Goal: Task Accomplishment & Management: Complete application form

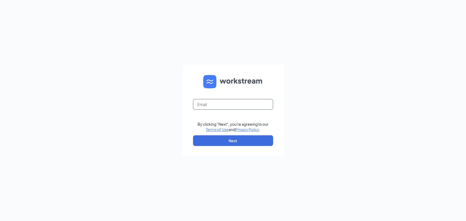
click at [239, 104] on input "text" at bounding box center [233, 104] width 80 height 11
type input "[EMAIL_ADDRESS][DOMAIN_NAME]"
click at [252, 143] on button "Next" at bounding box center [233, 140] width 80 height 11
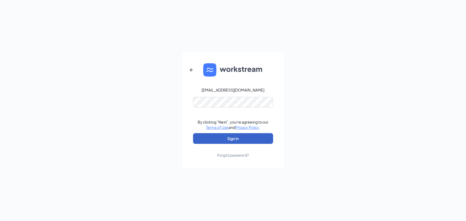
click at [237, 139] on button "Sign In" at bounding box center [233, 138] width 80 height 11
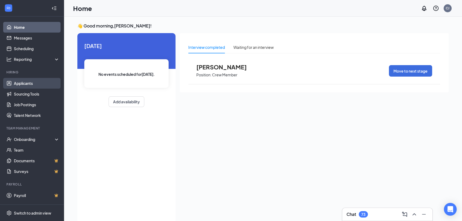
click at [42, 84] on link "Applicants" at bounding box center [37, 83] width 46 height 11
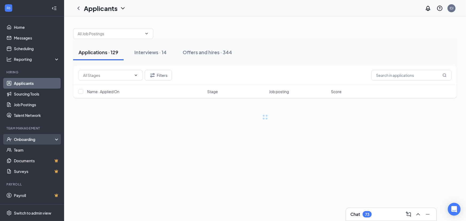
click at [43, 140] on div "Onboarding" at bounding box center [34, 139] width 41 height 5
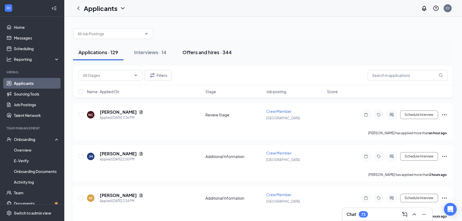
click at [203, 54] on div "Offers and hires · 344" at bounding box center [207, 52] width 49 height 7
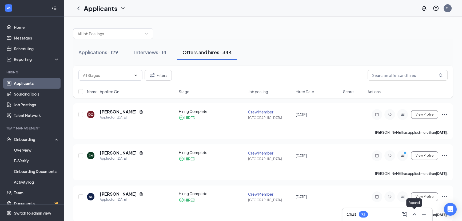
click at [412, 215] on icon "ChevronUp" at bounding box center [414, 214] width 6 height 6
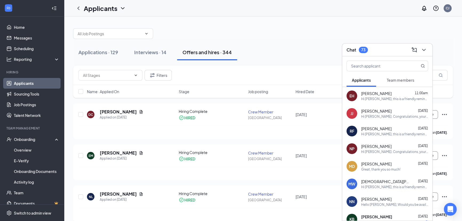
click at [396, 82] on div "Team members" at bounding box center [400, 79] width 27 height 5
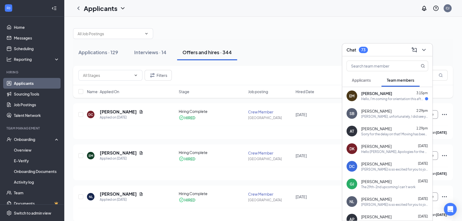
click at [390, 101] on div "EM Elaina Melara 3:15pm Hello, I'm coming for orientation this afternoon and wa…" at bounding box center [387, 96] width 90 height 18
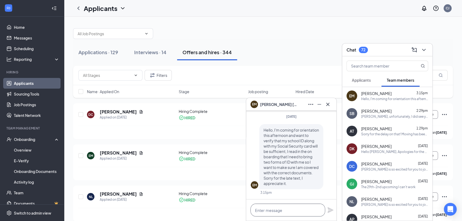
click at [295, 209] on textarea at bounding box center [288, 210] width 75 height 13
type textarea "y"
type textarea "Yes that will be fine"
click at [328, 212] on icon "Plane" at bounding box center [331, 210] width 6 height 6
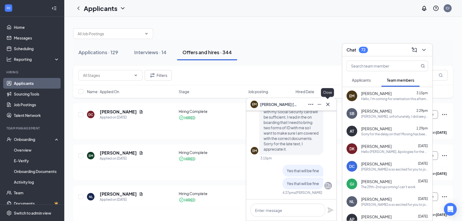
click at [326, 103] on icon "Cross" at bounding box center [328, 104] width 6 height 6
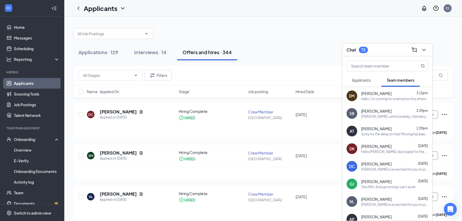
click at [410, 117] on div "[PERSON_NAME], unfortunately, I did see you have previously been employed here …" at bounding box center [394, 116] width 67 height 5
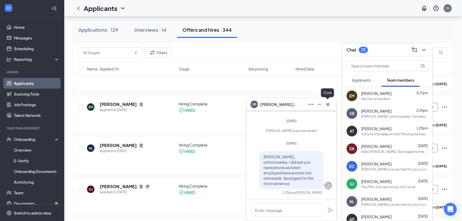
click at [327, 105] on icon "Cross" at bounding box center [327, 103] width 3 height 3
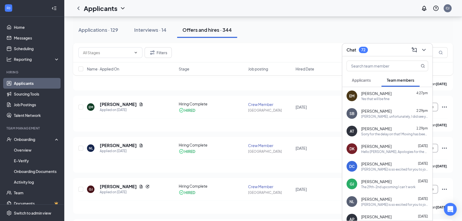
click at [390, 136] on div "Sorry for the delay on that! Moving has been very hectic. It's all completed no…" at bounding box center [394, 134] width 67 height 5
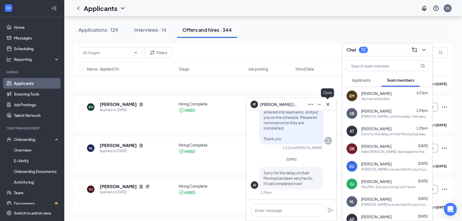
click at [328, 106] on icon "Cross" at bounding box center [328, 104] width 6 height 6
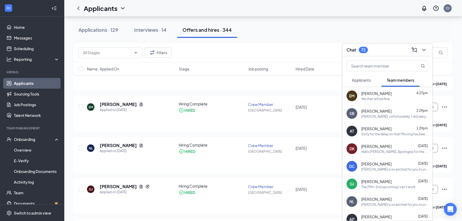
scroll to position [24, 0]
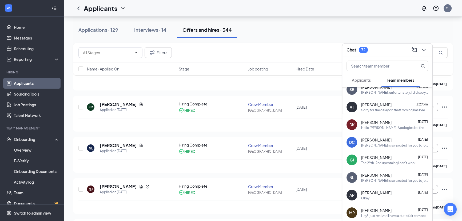
click at [392, 196] on div "Okay!" at bounding box center [394, 198] width 67 height 5
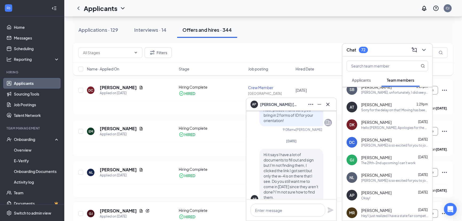
scroll to position [-242, 0]
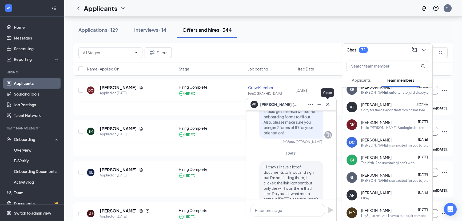
click at [326, 106] on icon "Cross" at bounding box center [328, 104] width 6 height 6
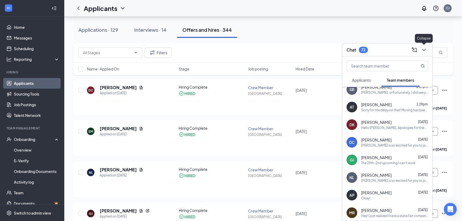
click at [424, 51] on icon "ChevronDown" at bounding box center [424, 50] width 6 height 6
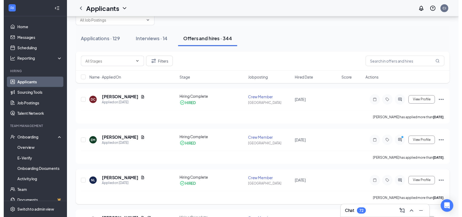
scroll to position [48, 0]
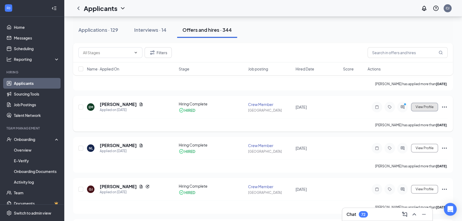
click at [414, 106] on button "View Profile" at bounding box center [424, 107] width 27 height 9
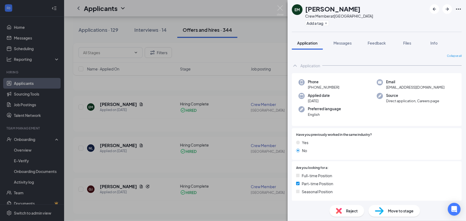
click at [232, 90] on div "EM Elaina Melara Crew Member at Shear Avenue Add a tag Application Messages Fee…" at bounding box center [233, 110] width 466 height 221
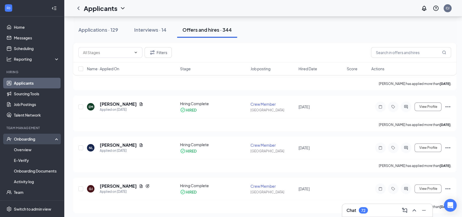
click at [25, 140] on div "Onboarding" at bounding box center [34, 139] width 41 height 5
click at [27, 154] on link "Overview" at bounding box center [37, 150] width 46 height 11
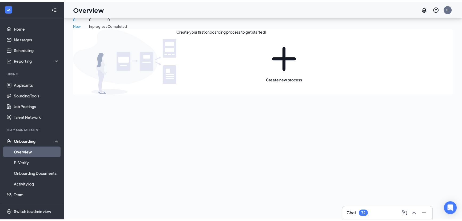
scroll to position [24, 0]
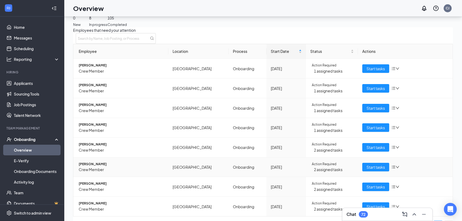
scroll to position [43, 0]
click at [372, 204] on span "Start tasks" at bounding box center [376, 207] width 18 height 6
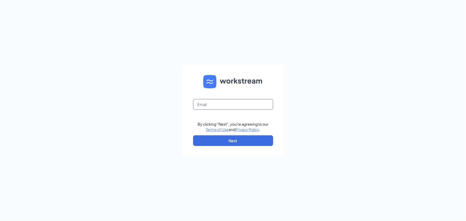
click at [237, 103] on input "text" at bounding box center [233, 104] width 80 height 11
type input "[EMAIL_ADDRESS][DOMAIN_NAME]"
click at [237, 139] on button "Next" at bounding box center [233, 140] width 80 height 11
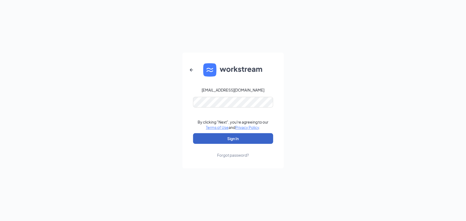
click at [229, 135] on button "Sign In" at bounding box center [233, 138] width 80 height 11
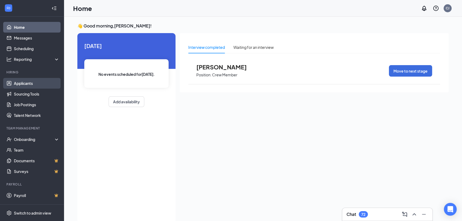
click at [35, 84] on link "Applicants" at bounding box center [37, 83] width 46 height 11
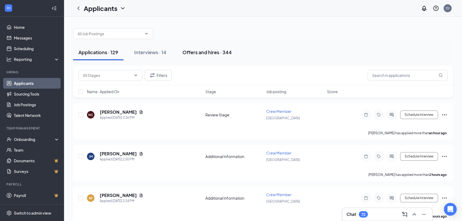
click at [198, 57] on button "Offers and hires · 344" at bounding box center [207, 52] width 60 height 16
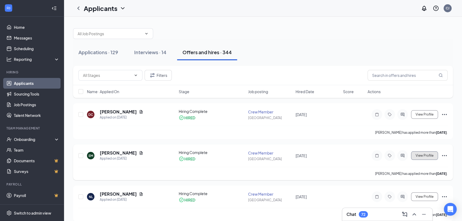
click at [427, 157] on button "View Profile" at bounding box center [424, 155] width 27 height 9
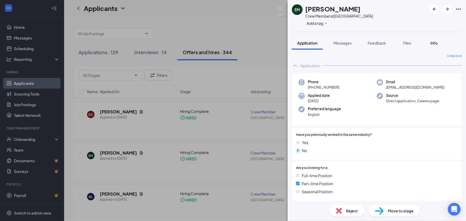
click at [430, 41] on div "Info" at bounding box center [433, 42] width 11 height 5
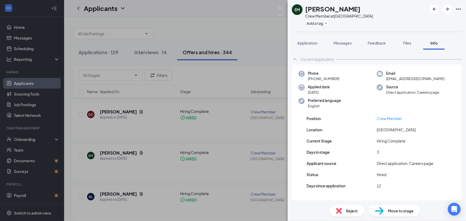
click at [227, 115] on div "EM Elaina Melara Crew Member at Shear Avenue Add a tag Application Messages Fee…" at bounding box center [233, 110] width 466 height 221
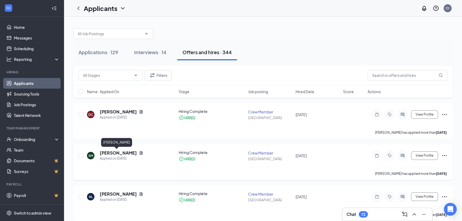
click at [120, 153] on h5 "[PERSON_NAME]" at bounding box center [118, 153] width 37 height 6
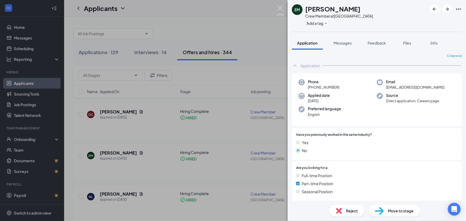
click at [279, 7] on img at bounding box center [280, 10] width 7 height 10
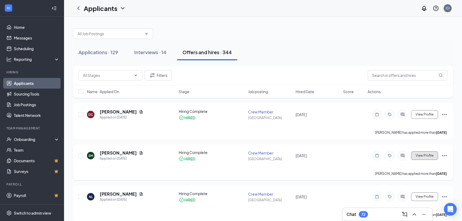
click at [427, 155] on span "View Profile" at bounding box center [425, 156] width 18 height 4
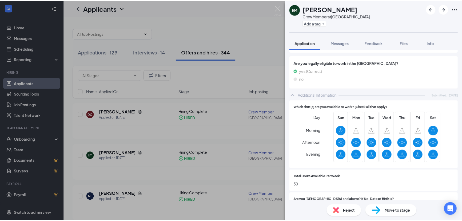
scroll to position [237, 0]
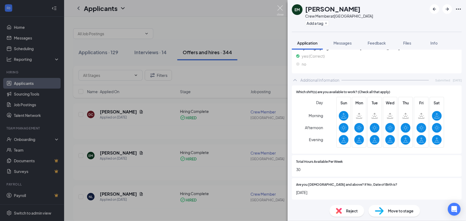
click at [280, 10] on img at bounding box center [280, 10] width 7 height 10
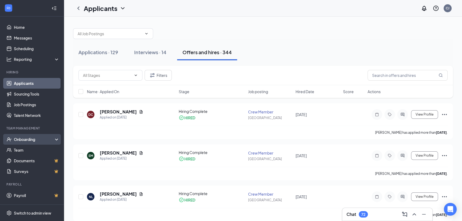
click at [22, 138] on div "Onboarding" at bounding box center [34, 139] width 41 height 5
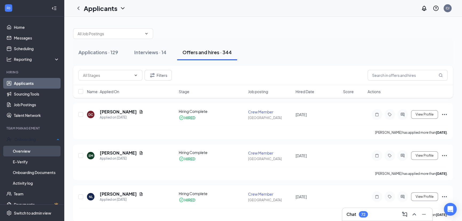
click at [37, 152] on link "Overview" at bounding box center [36, 151] width 47 height 11
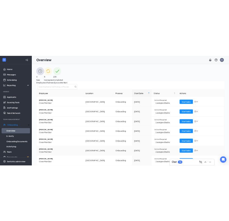
scroll to position [43, 0]
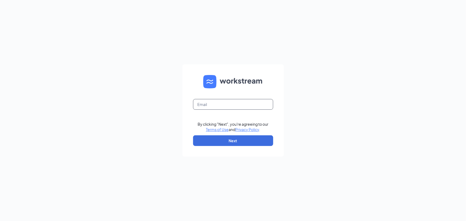
click at [224, 106] on input "text" at bounding box center [233, 104] width 80 height 11
type input "[EMAIL_ADDRESS][DOMAIN_NAME]"
click at [229, 142] on button "Next" at bounding box center [233, 140] width 80 height 11
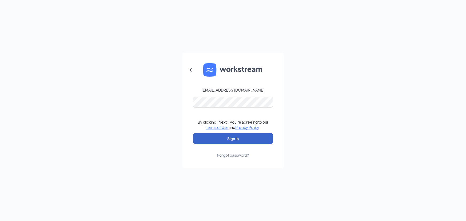
click at [236, 135] on button "Sign In" at bounding box center [233, 138] width 80 height 11
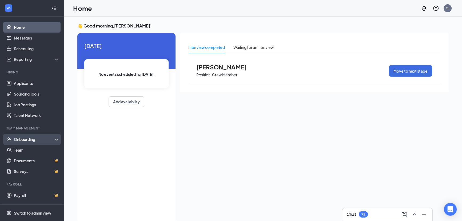
click at [42, 140] on div "Onboarding" at bounding box center [34, 139] width 41 height 5
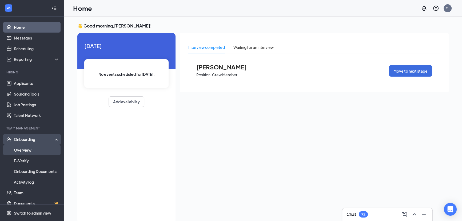
click at [39, 151] on link "Overview" at bounding box center [37, 150] width 46 height 11
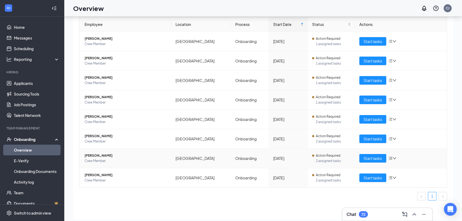
scroll to position [24, 0]
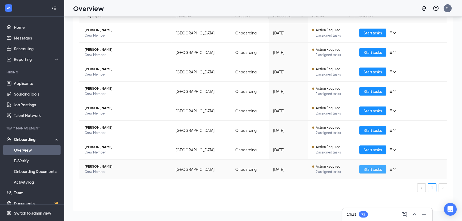
click at [371, 171] on span "Start tasks" at bounding box center [373, 169] width 18 height 6
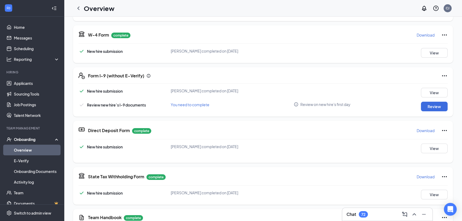
scroll to position [121, 0]
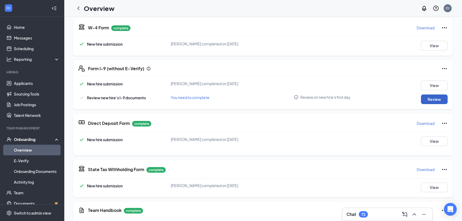
click at [424, 99] on button "Review" at bounding box center [434, 99] width 27 height 10
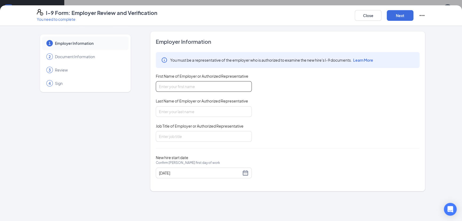
click at [207, 91] on input "First Name of Employer or Authorized Representative" at bounding box center [204, 86] width 96 height 11
type input "[PERSON_NAME]"
click at [228, 110] on input "Last Name of Employer or Authorized Representative" at bounding box center [204, 111] width 96 height 11
type input "[PERSON_NAME]"
click at [207, 134] on input "Job Title of Employer or Authorized Representative" at bounding box center [204, 136] width 96 height 11
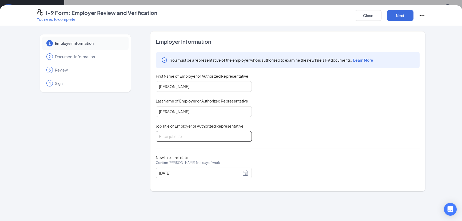
type input "Assistant Manager"
click at [399, 13] on button "Next" at bounding box center [400, 15] width 27 height 11
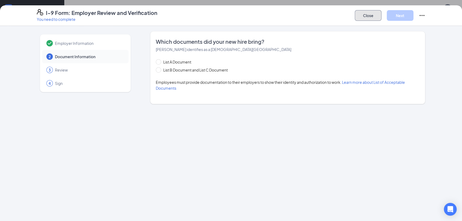
click at [368, 14] on button "Close" at bounding box center [368, 15] width 27 height 11
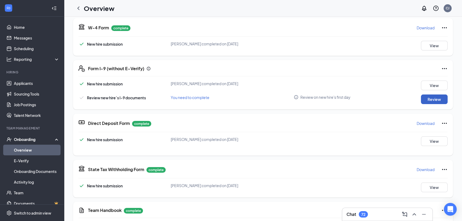
click at [431, 100] on button "Review" at bounding box center [434, 99] width 27 height 10
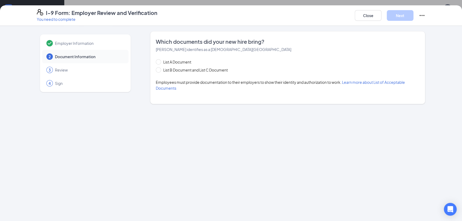
click at [79, 43] on span "Employer Information" at bounding box center [89, 43] width 68 height 5
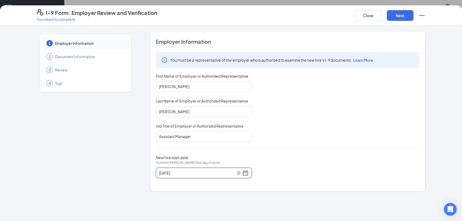
click at [245, 172] on div "[DATE]" at bounding box center [204, 173] width 90 height 6
click at [167, 183] on span "button" at bounding box center [166, 184] width 3 height 3
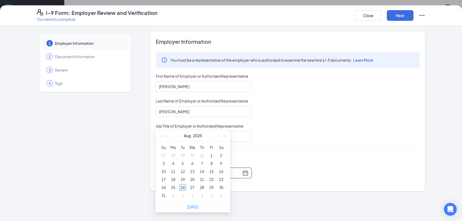
type input "[DATE]"
click at [185, 187] on div "26" at bounding box center [183, 187] width 6 height 6
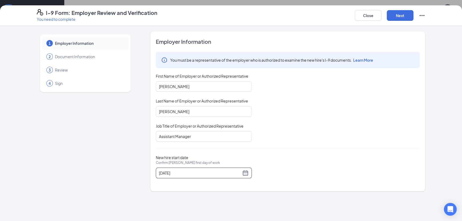
scroll to position [73, 0]
click at [403, 18] on button "Next" at bounding box center [400, 15] width 27 height 11
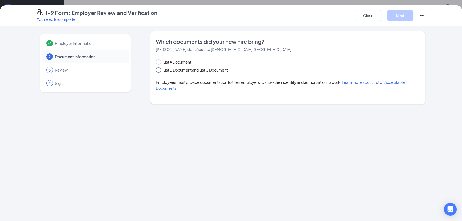
click at [160, 70] on span at bounding box center [158, 69] width 5 height 5
click at [160, 70] on input "List B Document and List C Document" at bounding box center [158, 69] width 4 height 4
radio input "true"
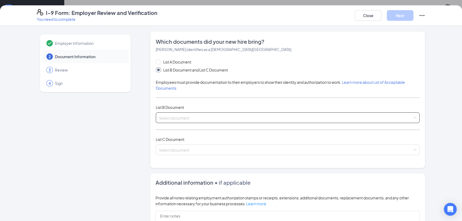
click at [185, 118] on input "search" at bounding box center [286, 117] width 254 height 8
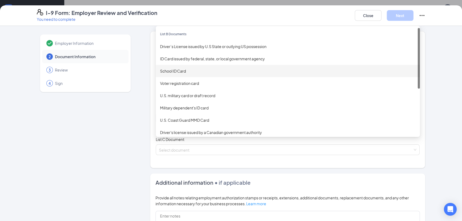
click at [202, 69] on div "School ID Card" at bounding box center [288, 71] width 256 height 6
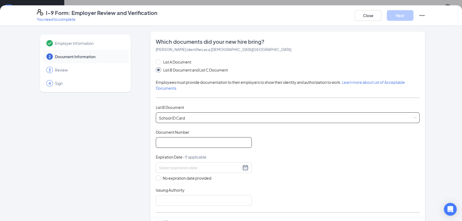
click at [191, 138] on input "Document Number" at bounding box center [204, 142] width 96 height 11
click at [263, 147] on div "Document Title School ID Card Document Number Expiration Date - If applicable N…" at bounding box center [288, 167] width 264 height 76
click at [243, 167] on div at bounding box center [204, 167] width 90 height 6
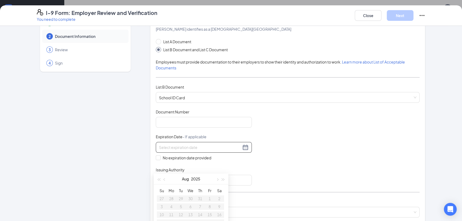
scroll to position [48, 0]
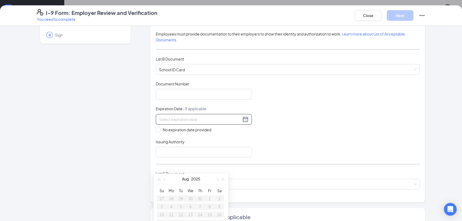
click at [189, 116] on input at bounding box center [200, 119] width 82 height 6
click at [260, 180] on input "search" at bounding box center [286, 183] width 254 height 8
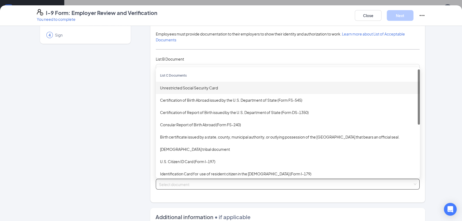
click at [307, 29] on div "List A Document List B Document and List C Document Employees must provide docu…" at bounding box center [288, 103] width 264 height 185
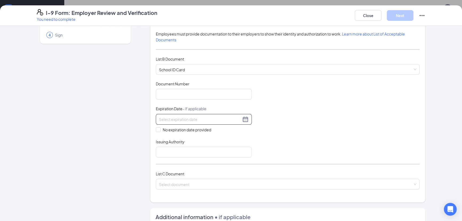
click at [173, 118] on input at bounding box center [200, 119] width 82 height 6
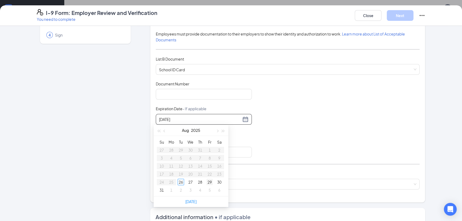
type input "[DATE]"
click at [224, 132] on button "button" at bounding box center [223, 130] width 6 height 11
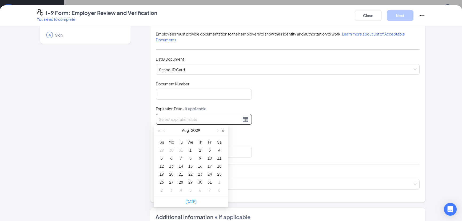
click at [224, 132] on button "button" at bounding box center [223, 130] width 6 height 11
click at [159, 131] on span "button" at bounding box center [158, 131] width 3 height 3
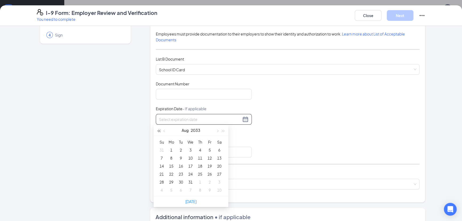
click at [159, 131] on span "button" at bounding box center [158, 131] width 3 height 3
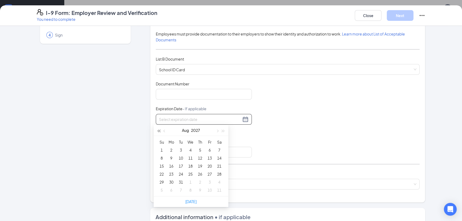
click at [159, 131] on span "button" at bounding box center [158, 131] width 3 height 3
click at [223, 130] on span "button" at bounding box center [223, 131] width 3 height 3
type input "[DATE]"
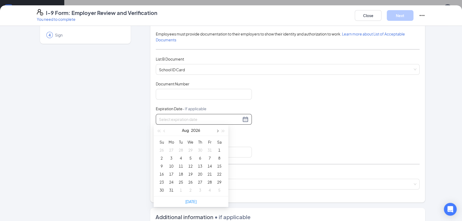
click at [216, 132] on button "button" at bounding box center [217, 130] width 6 height 11
click at [165, 130] on span "button" at bounding box center [165, 131] width 3 height 3
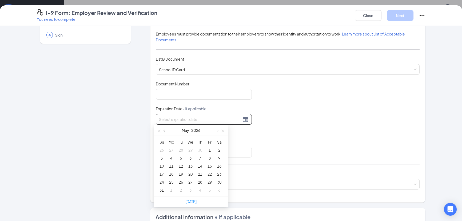
click at [165, 130] on span "button" at bounding box center [165, 131] width 3 height 3
click at [216, 132] on button "button" at bounding box center [217, 130] width 6 height 11
type input "[DATE]"
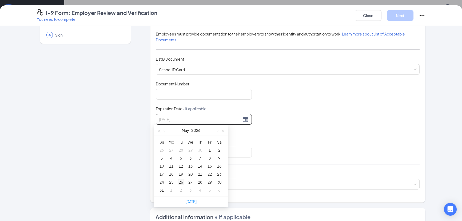
click at [181, 183] on div "26" at bounding box center [181, 182] width 6 height 6
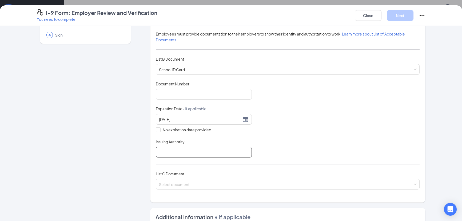
click at [181, 154] on input "Issuing Authority" at bounding box center [204, 152] width 96 height 11
type input "[PERSON_NAME][GEOGRAPHIC_DATA]"
click at [180, 183] on input "search" at bounding box center [286, 183] width 254 height 8
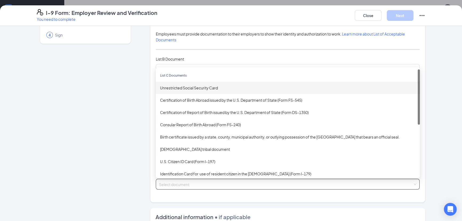
click at [223, 89] on div "Unrestricted Social Security Card" at bounding box center [288, 88] width 256 height 6
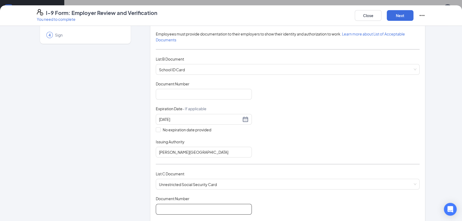
click at [179, 206] on input "Document Number" at bounding box center [204, 209] width 96 height 11
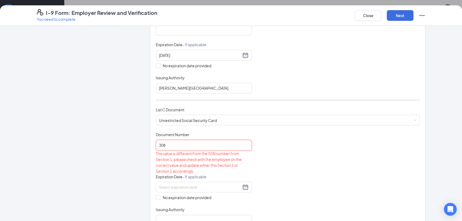
scroll to position [121, 0]
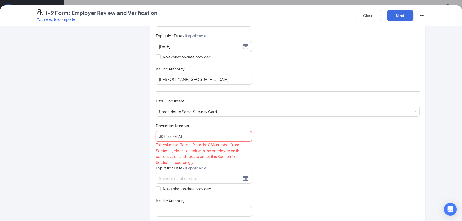
click at [171, 136] on input "308-35-0373" at bounding box center [204, 136] width 96 height 11
click at [165, 135] on input "308-350373" at bounding box center [204, 136] width 96 height 11
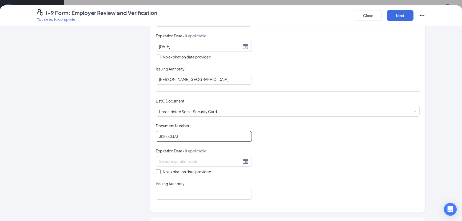
type input "308350373"
click at [157, 169] on span at bounding box center [158, 171] width 5 height 5
click at [157, 169] on input "No expiration date provided" at bounding box center [158, 171] width 4 height 4
checkbox input "true"
click at [188, 195] on input "Issuing Authority" at bounding box center [204, 195] width 96 height 11
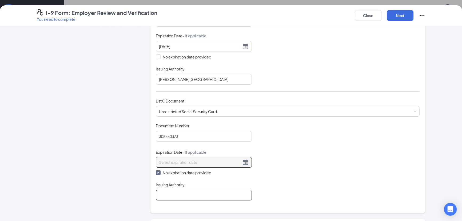
type input "Social Security Administration"
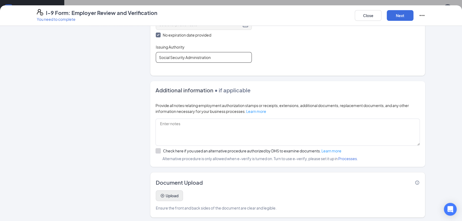
scroll to position [145, 0]
click at [410, 13] on button "Next" at bounding box center [400, 15] width 27 height 11
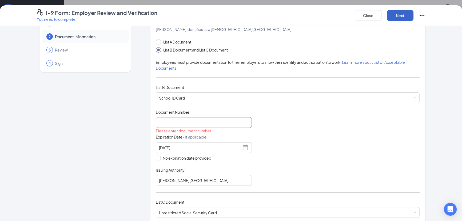
scroll to position [16, 0]
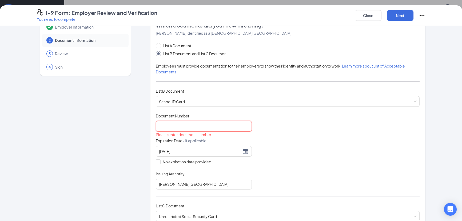
click at [171, 125] on input "Document Number" at bounding box center [204, 126] width 96 height 11
type input "011"
click at [306, 140] on div "Document Title School ID Card Document Number 011 Expiration Date - If applicab…" at bounding box center [288, 151] width 264 height 76
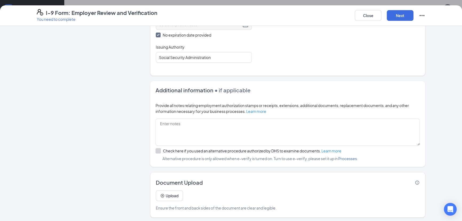
scroll to position [213, 0]
click at [407, 19] on button "Next" at bounding box center [400, 15] width 27 height 11
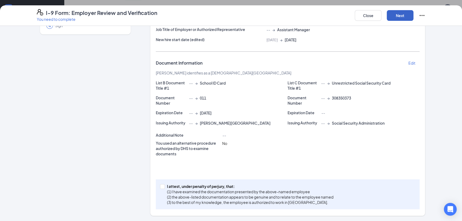
scroll to position [9, 0]
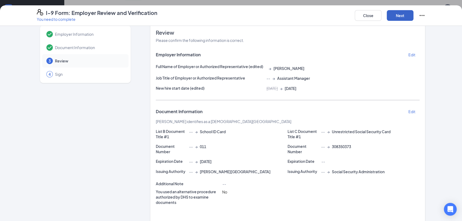
click at [406, 15] on button "Next" at bounding box center [400, 15] width 27 height 11
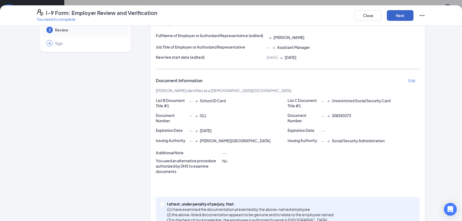
scroll to position [65, 0]
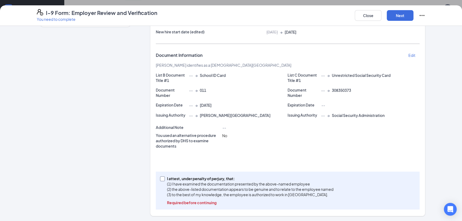
click at [160, 178] on input "I attest, under penalty of [PERSON_NAME], that: (1) I have examined the documen…" at bounding box center [162, 178] width 4 height 4
checkbox input "true"
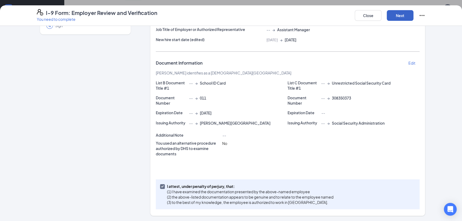
click at [409, 17] on button "Next" at bounding box center [400, 15] width 27 height 11
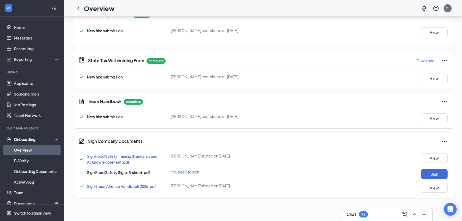
scroll to position [145, 0]
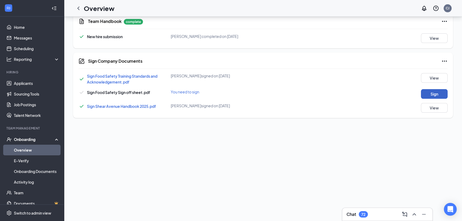
click at [427, 94] on button "Sign" at bounding box center [434, 94] width 27 height 10
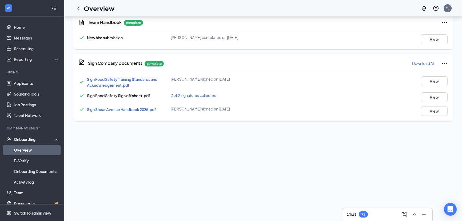
scroll to position [148, 0]
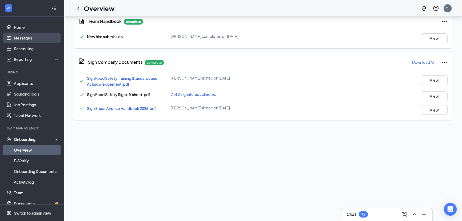
drag, startPoint x: 30, startPoint y: 37, endPoint x: 35, endPoint y: 39, distance: 5.5
click at [30, 37] on link "Messages" at bounding box center [37, 38] width 46 height 11
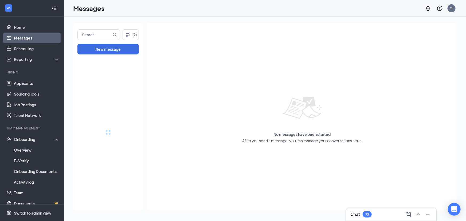
click at [418, 218] on button at bounding box center [418, 214] width 9 height 9
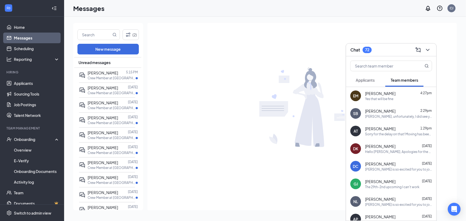
click at [384, 99] on div "Yes that will be fine" at bounding box center [379, 99] width 28 height 5
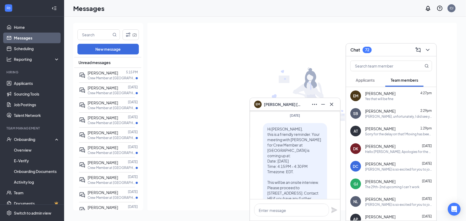
scroll to position [-849, 0]
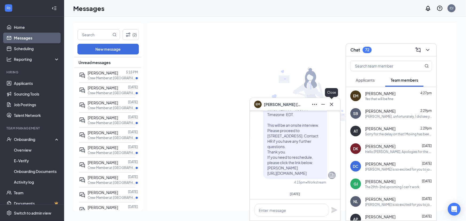
click at [333, 104] on icon "Cross" at bounding box center [331, 104] width 6 height 6
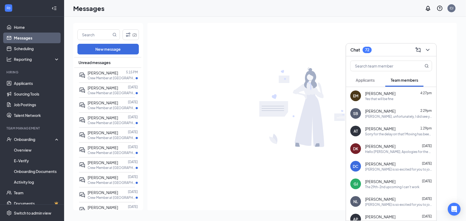
click at [380, 100] on div "Yes that will be fine" at bounding box center [379, 99] width 28 height 5
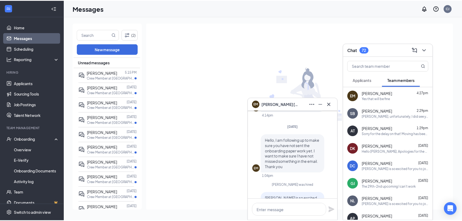
scroll to position [-339, 0]
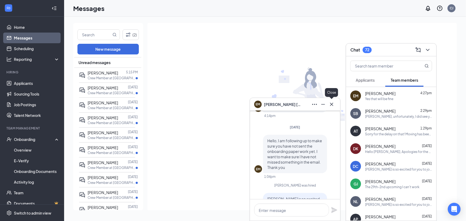
click at [334, 105] on icon "Cross" at bounding box center [331, 104] width 6 height 6
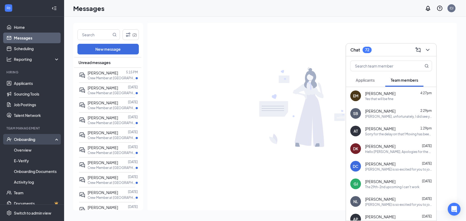
click at [37, 140] on div "Onboarding" at bounding box center [34, 139] width 41 height 5
click at [30, 150] on link "Overview" at bounding box center [37, 150] width 46 height 11
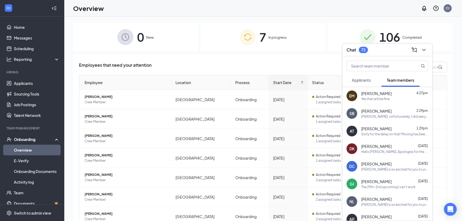
click at [380, 32] on span "106" at bounding box center [389, 37] width 21 height 18
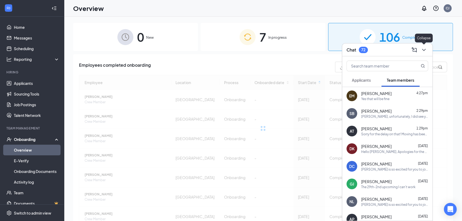
click at [426, 50] on icon "ChevronDown" at bounding box center [424, 50] width 6 height 6
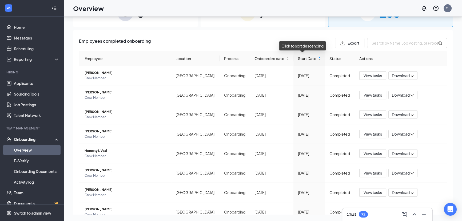
click at [311, 55] on div "Start Date" at bounding box center [309, 58] width 23 height 6
click at [308, 58] on span "Start Date" at bounding box center [307, 58] width 19 height 6
click at [303, 60] on span "Start Date" at bounding box center [307, 58] width 19 height 6
click at [314, 59] on div "Start Date" at bounding box center [309, 58] width 23 height 6
click at [303, 56] on span "Start Date" at bounding box center [307, 58] width 19 height 6
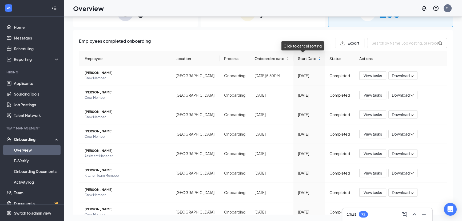
click at [314, 57] on div "Start Date" at bounding box center [309, 58] width 23 height 6
click at [314, 59] on div "Start Date" at bounding box center [309, 58] width 23 height 6
drag, startPoint x: 299, startPoint y: 59, endPoint x: 278, endPoint y: 35, distance: 32.5
click at [278, 35] on div "Employees completed onboarding Export Employee Location Process Onboarded date …" at bounding box center [263, 161] width 380 height 262
click at [301, 59] on span "Start Date" at bounding box center [307, 58] width 19 height 6
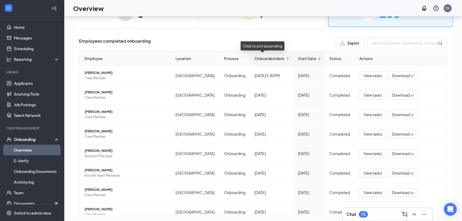
click at [269, 59] on span "Onboarded date" at bounding box center [270, 58] width 31 height 6
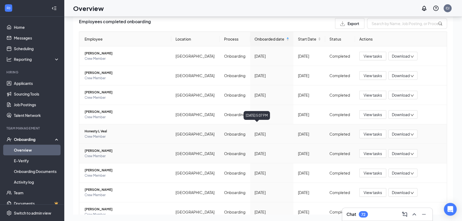
scroll to position [82, 0]
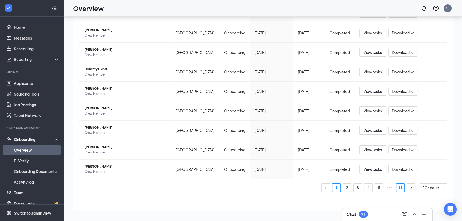
click at [398, 189] on link "11" at bounding box center [400, 188] width 8 height 8
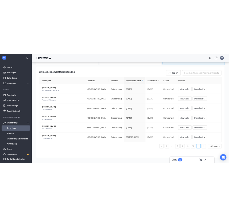
scroll to position [4, 0]
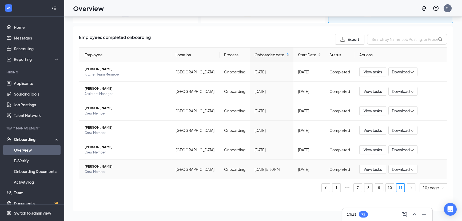
click at [97, 165] on span "[PERSON_NAME]" at bounding box center [126, 166] width 82 height 5
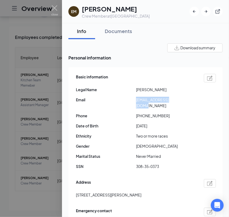
drag, startPoint x: 176, startPoint y: 99, endPoint x: 132, endPoint y: 101, distance: 44.1
click at [132, 101] on div "Email [EMAIL_ADDRESS][DOMAIN_NAME]" at bounding box center [146, 103] width 140 height 12
copy div "[EMAIL_ADDRESS][DOMAIN_NAME]"
